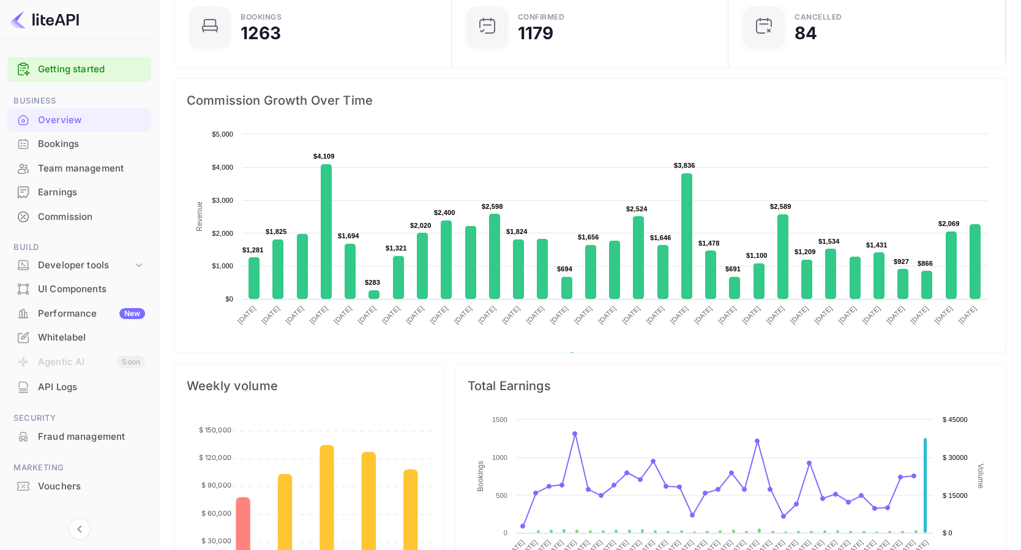
scroll to position [135, 0]
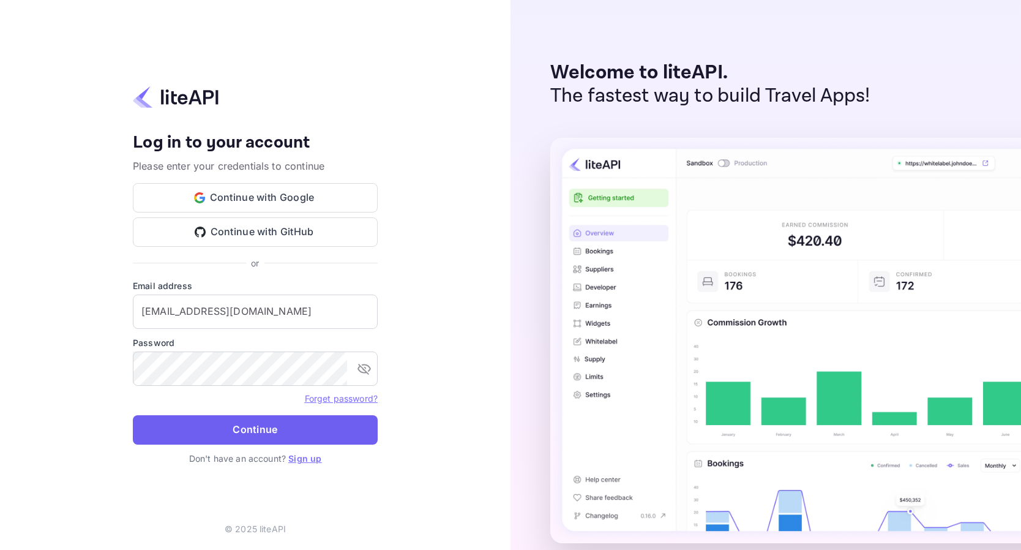
click at [231, 427] on button "Continue" at bounding box center [255, 429] width 245 height 29
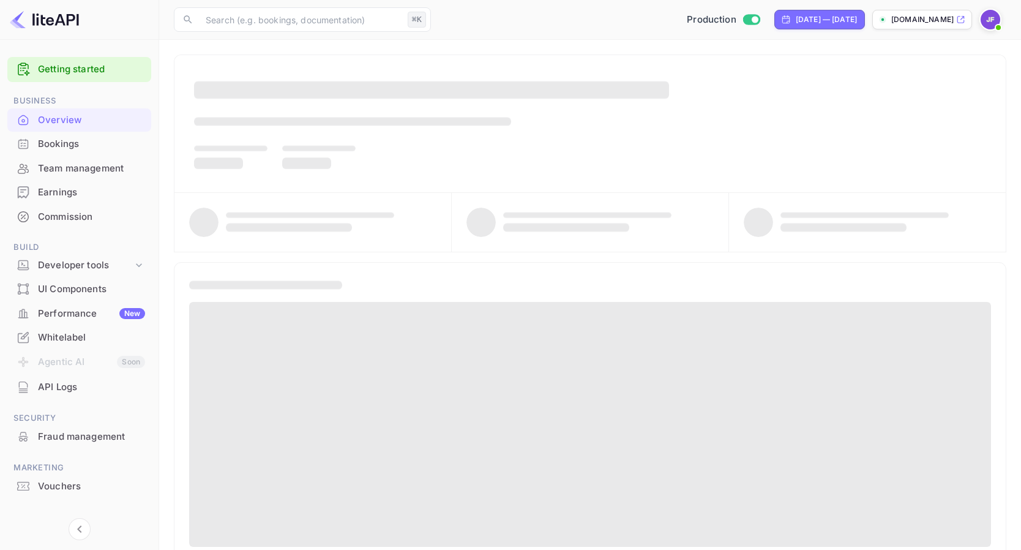
click at [70, 146] on div "Bookings" at bounding box center [91, 144] width 107 height 14
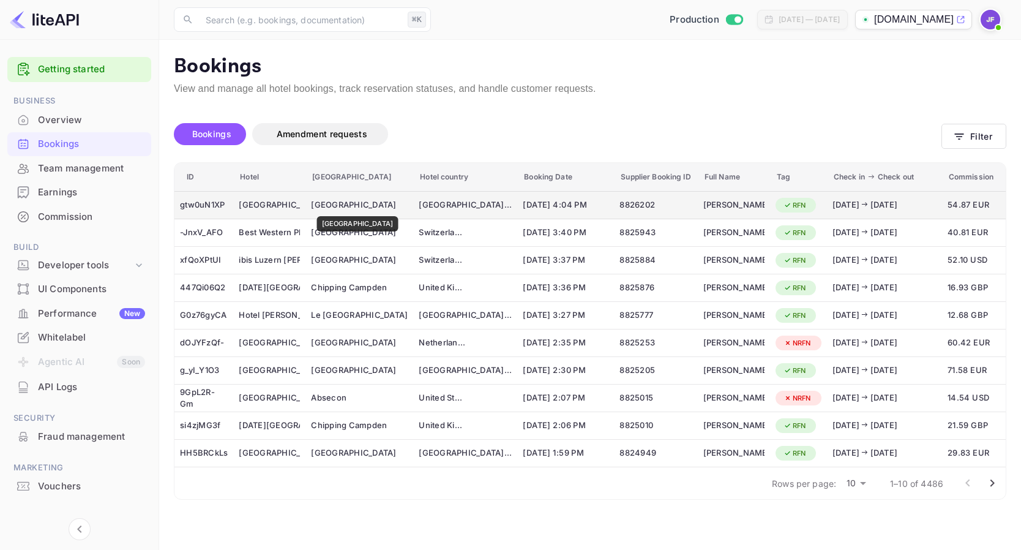
click at [332, 208] on div "Reims" at bounding box center [359, 205] width 97 height 12
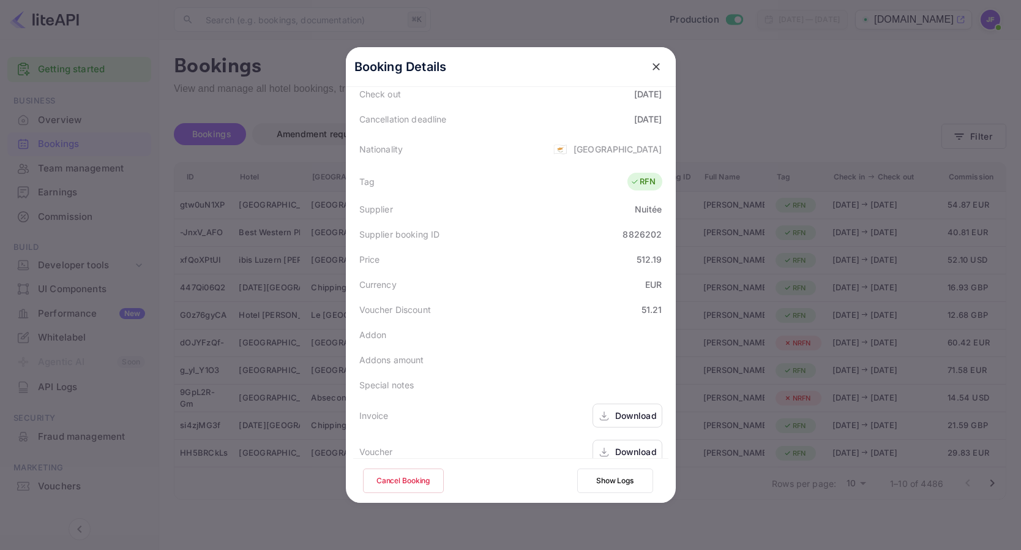
scroll to position [272, 0]
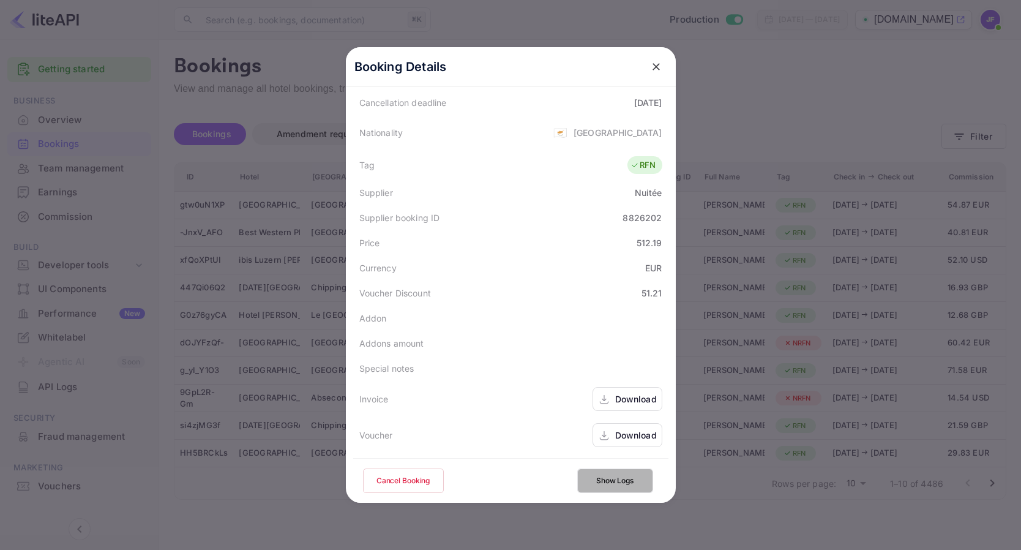
click at [611, 483] on button "Show Logs" at bounding box center [615, 480] width 76 height 24
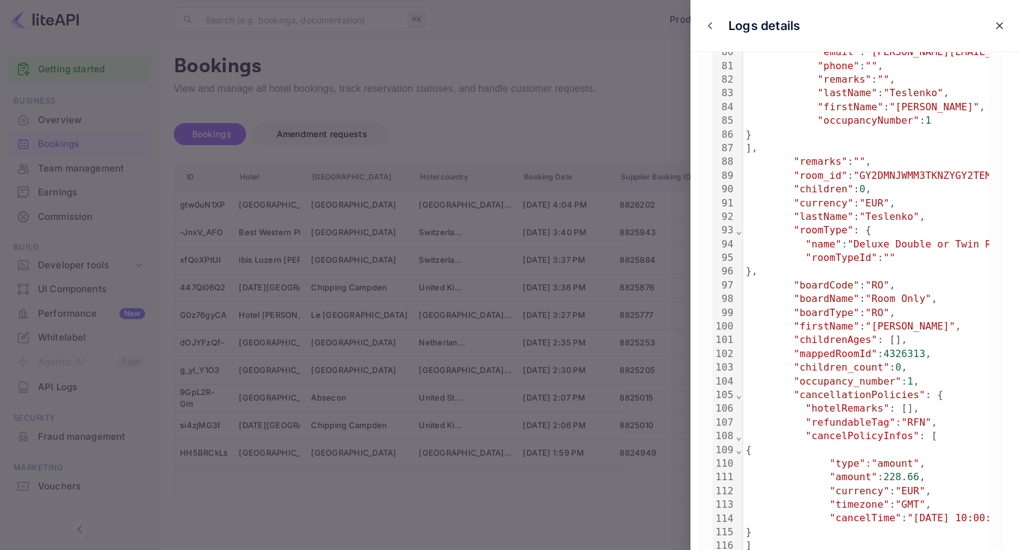
scroll to position [1211, 0]
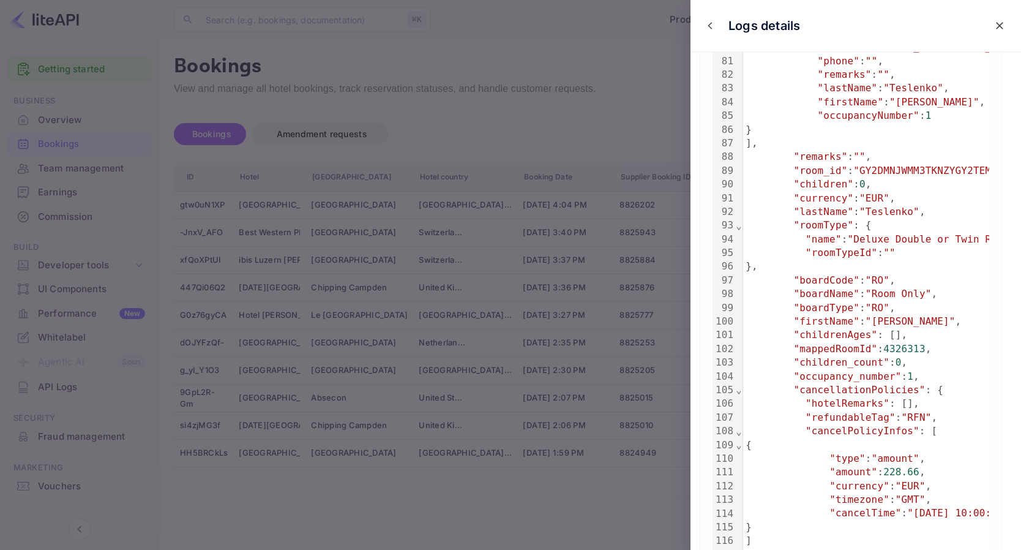
click at [654, 137] on div at bounding box center [510, 275] width 1021 height 550
